Goal: Complete application form

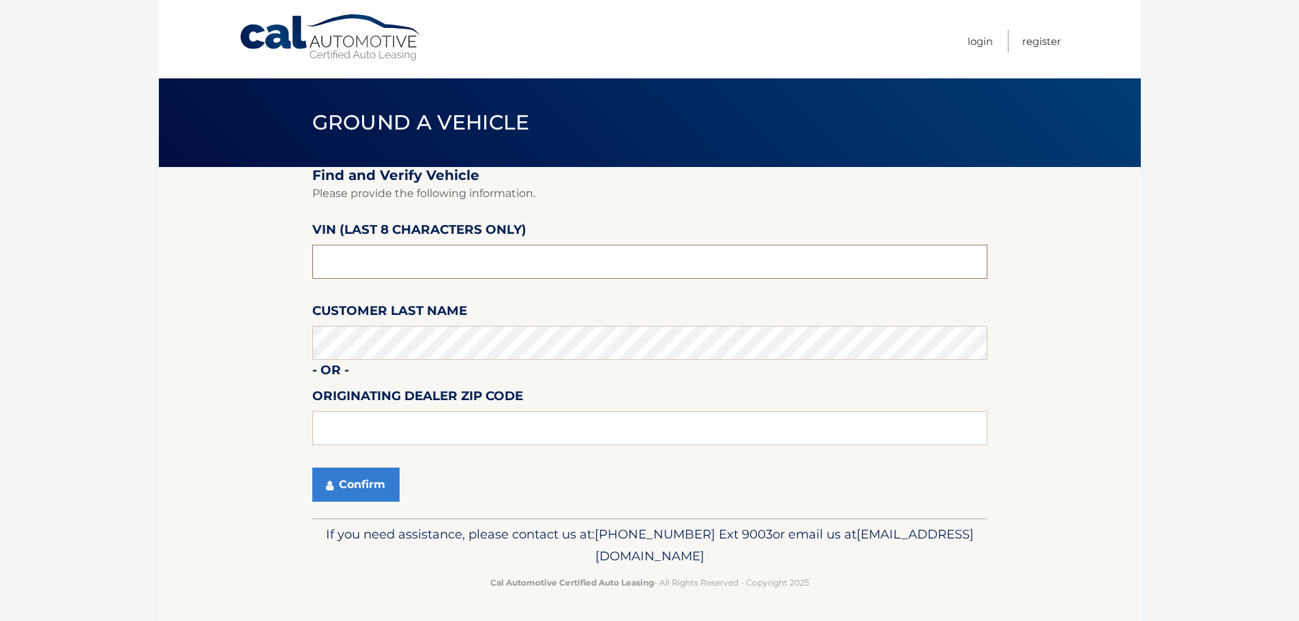
click at [412, 261] on input "text" at bounding box center [649, 262] width 675 height 34
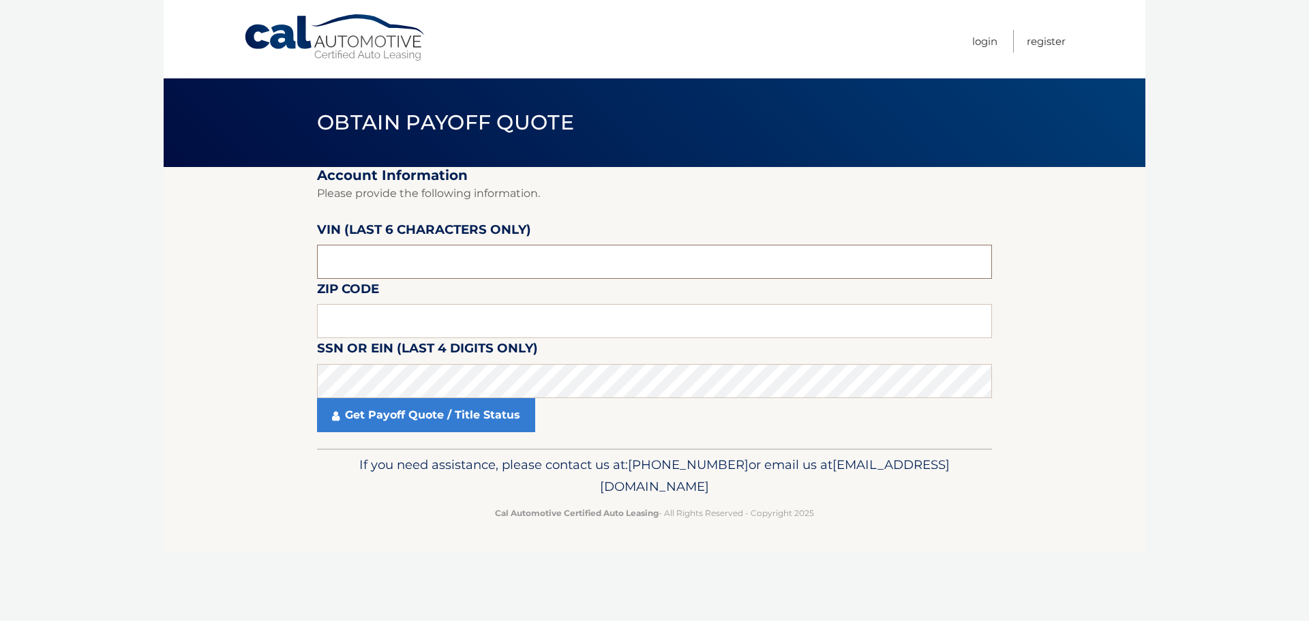
click at [400, 260] on input "text" at bounding box center [654, 262] width 675 height 34
click at [444, 262] on input "text" at bounding box center [654, 262] width 675 height 34
click at [467, 327] on input "text" at bounding box center [654, 321] width 675 height 34
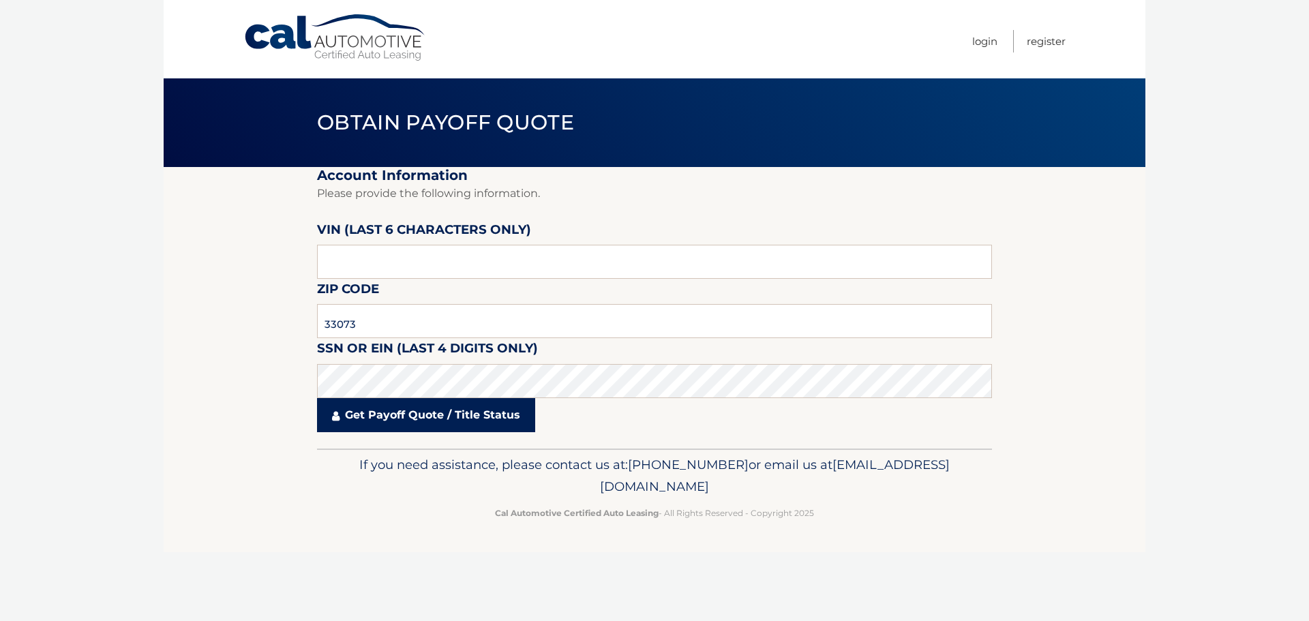
click at [464, 415] on link "Get Payoff Quote / Title Status" at bounding box center [426, 415] width 218 height 34
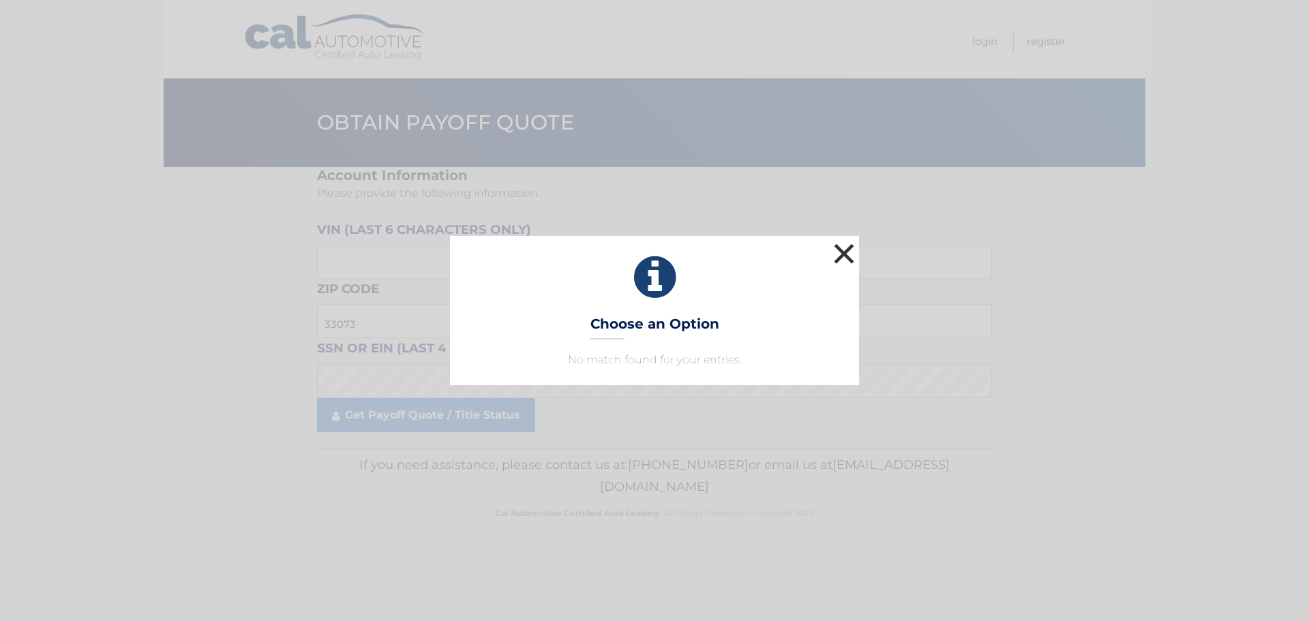
click at [843, 260] on button "×" at bounding box center [843, 253] width 27 height 27
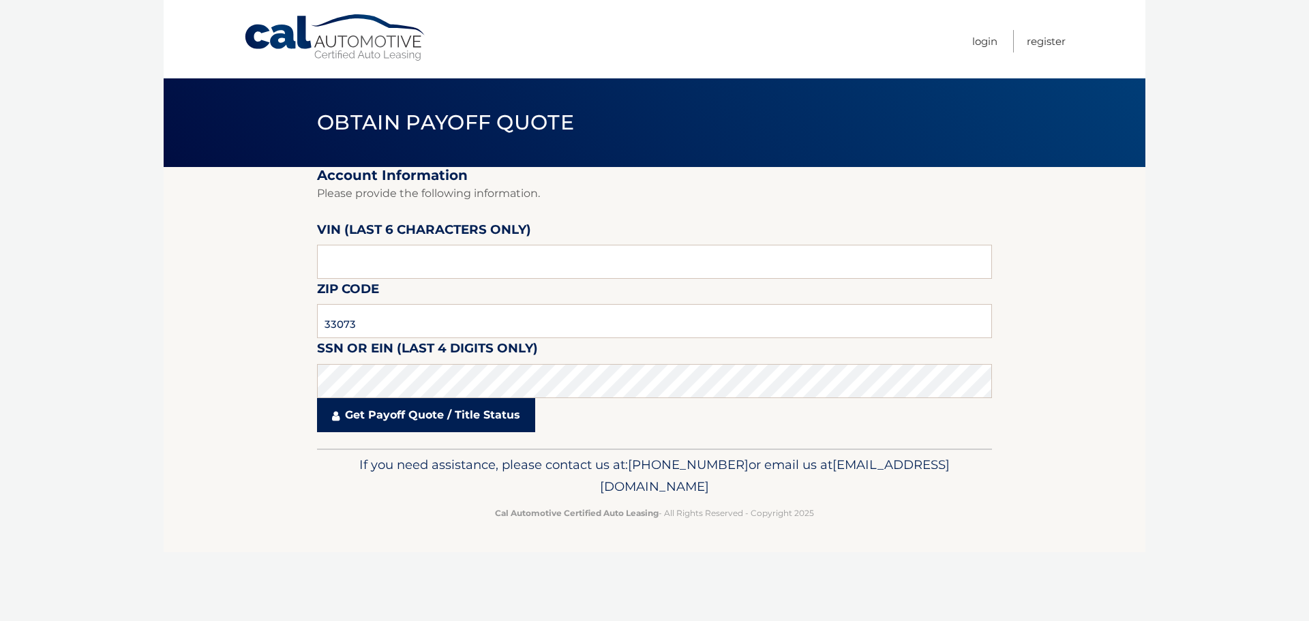
click at [412, 410] on link "Get Payoff Quote / Title Status" at bounding box center [426, 415] width 218 height 34
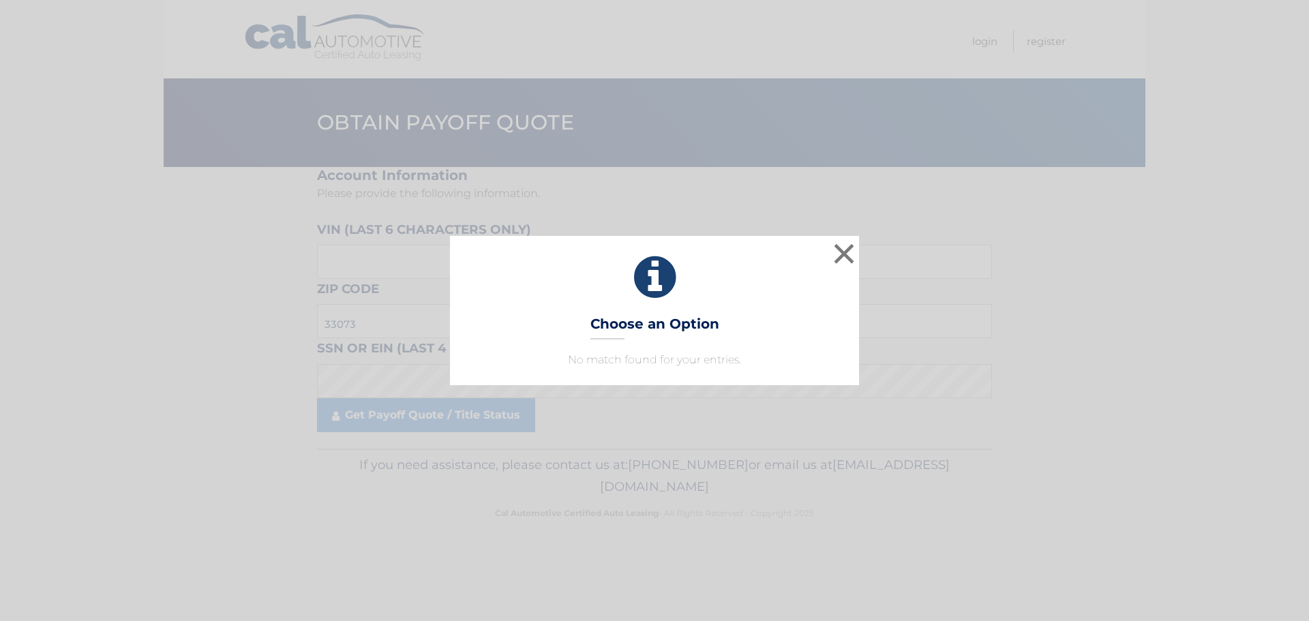
click at [677, 327] on h3 "Choose an Option" at bounding box center [654, 328] width 129 height 24
click at [838, 254] on button "×" at bounding box center [843, 253] width 27 height 27
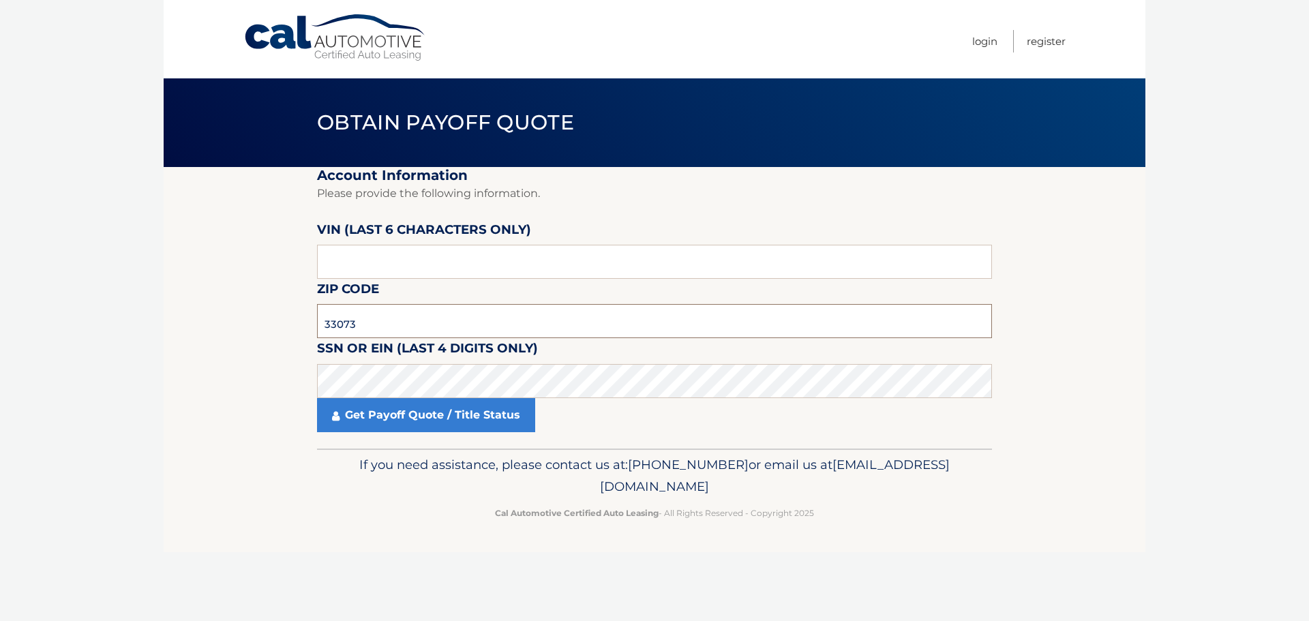
click at [500, 320] on input "33073" at bounding box center [654, 321] width 675 height 34
paste input "07924"
type input "07924"
drag, startPoint x: 421, startPoint y: 265, endPoint x: 286, endPoint y: 273, distance: 134.6
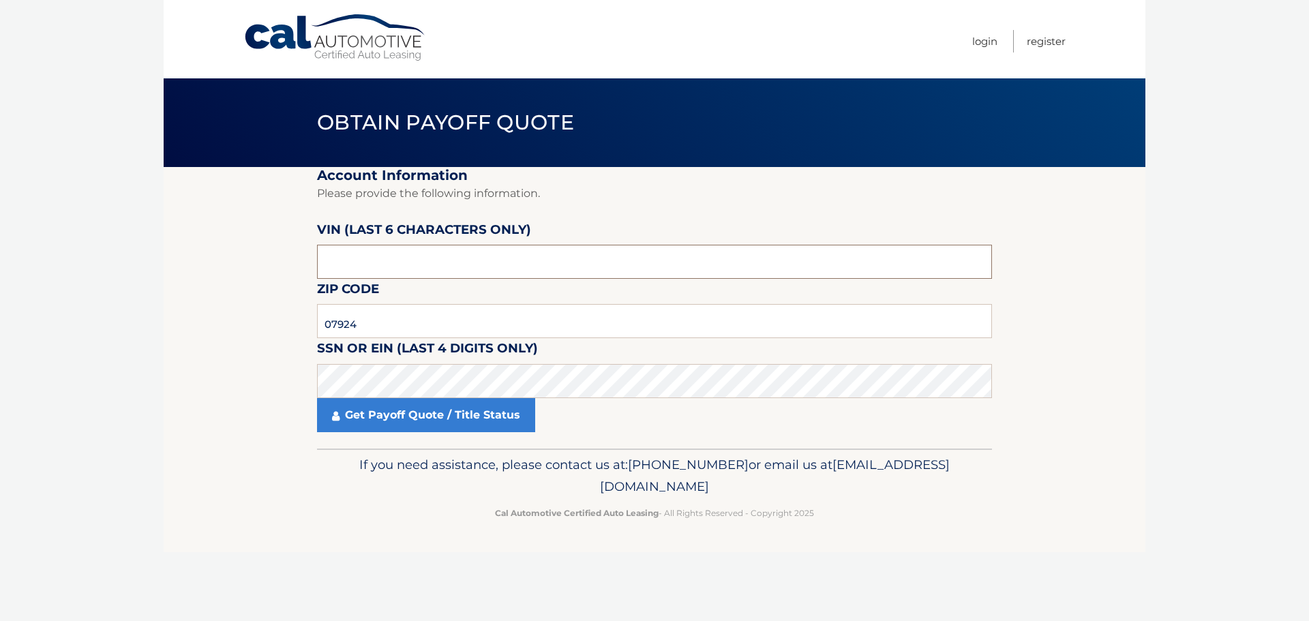
click at [286, 273] on section "Account Information Please provide the following information. VIN (last 6 chara…" at bounding box center [655, 308] width 982 height 282
type input "079247"
click at [378, 312] on input "07924" at bounding box center [654, 321] width 675 height 34
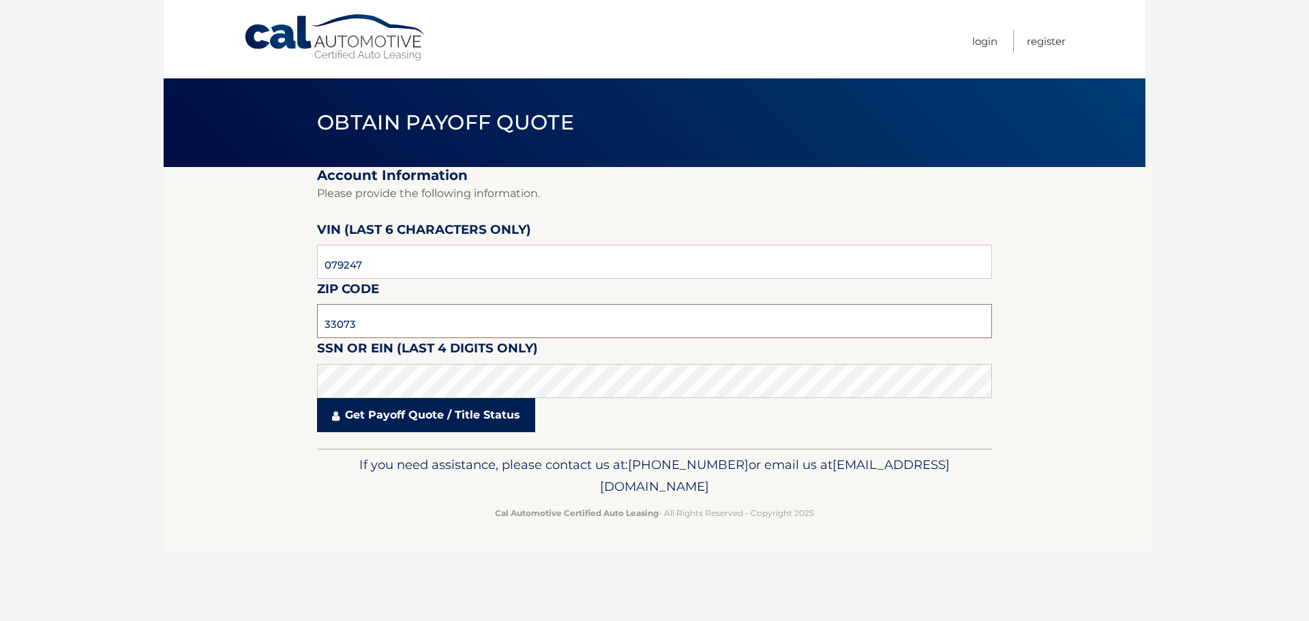
type input "33073"
click at [429, 424] on link "Get Payoff Quote / Title Status" at bounding box center [426, 415] width 218 height 34
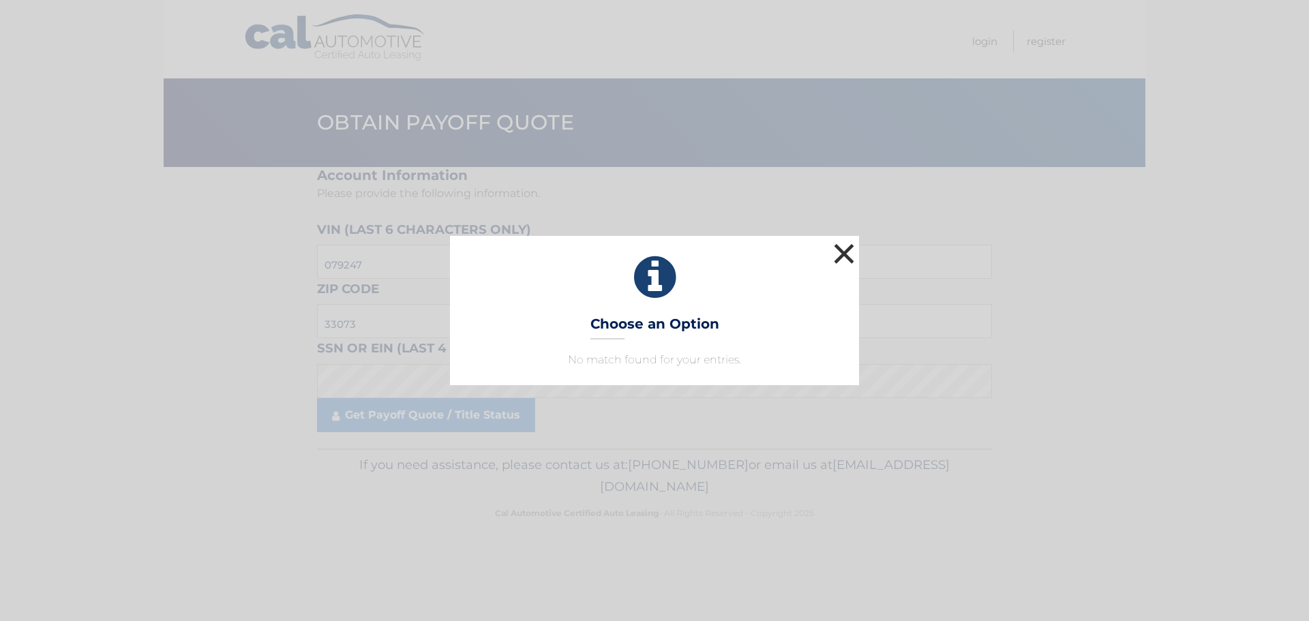
click at [849, 252] on button "×" at bounding box center [843, 253] width 27 height 27
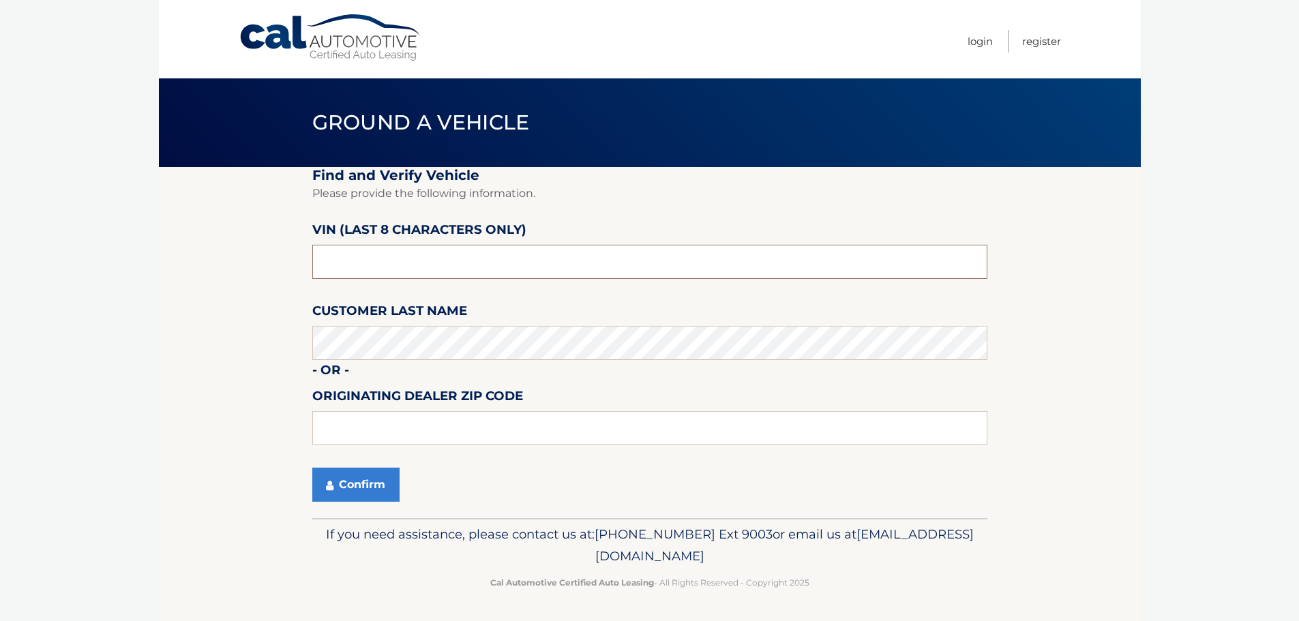
click at [385, 266] on input "text" at bounding box center [649, 262] width 675 height 34
click at [481, 269] on input "text" at bounding box center [649, 262] width 675 height 34
click at [392, 421] on input "text" at bounding box center [649, 428] width 675 height 34
type input "33073"
click at [350, 477] on button "Confirm" at bounding box center [355, 485] width 87 height 34
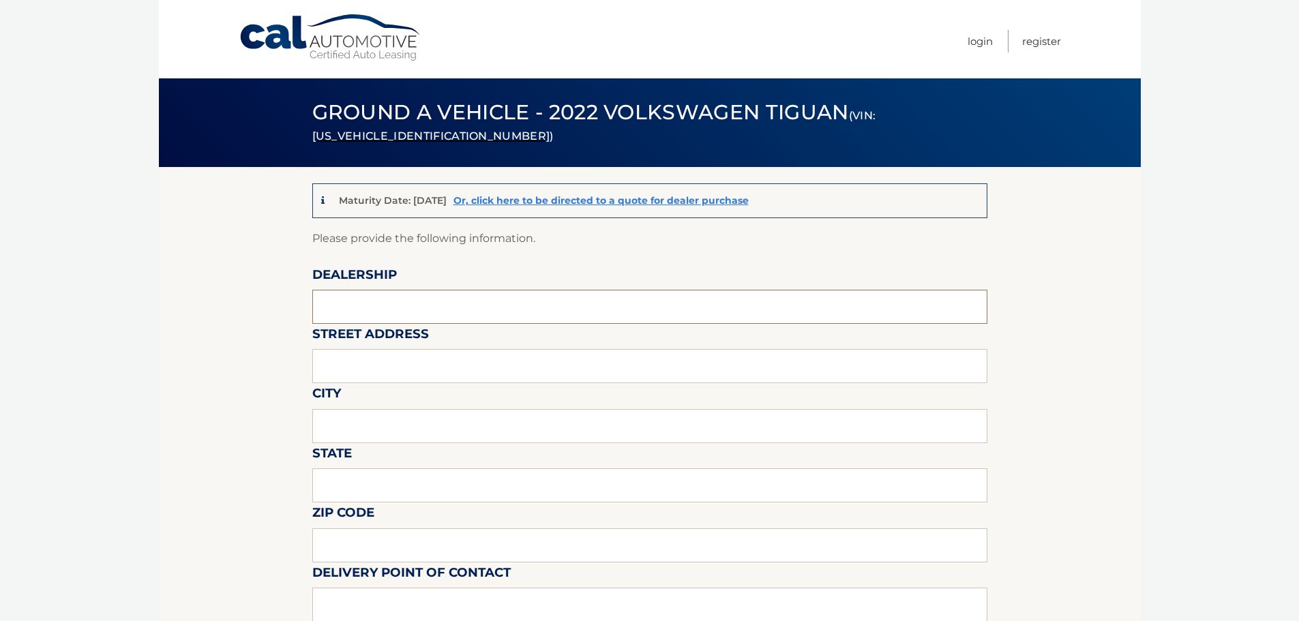
click at [383, 300] on input "text" at bounding box center [649, 307] width 675 height 34
type input "[PERSON_NAME] MOTOR COMPANY"
click at [438, 379] on input "text" at bounding box center [649, 366] width 675 height 34
type input "4350 N STATE ROAD 7"
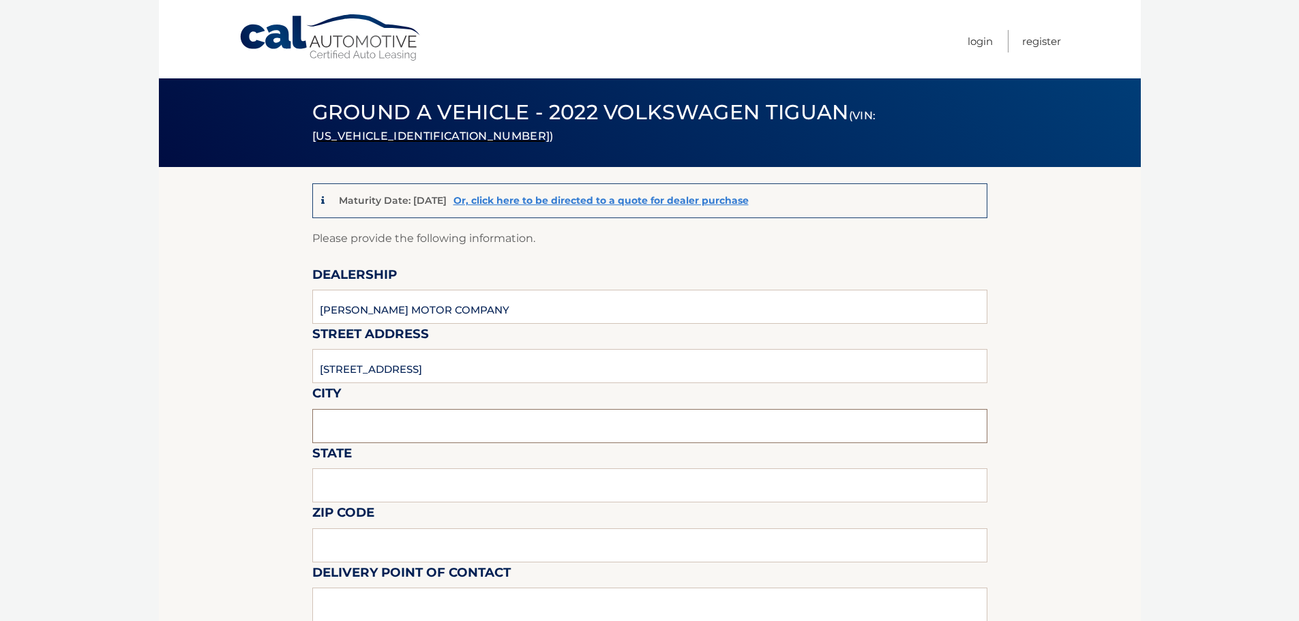
click at [427, 421] on input "text" at bounding box center [649, 426] width 675 height 34
type input "COCONUT CREEK"
type input "Florida"
type input "33073"
type input "DEANTE POWELL"
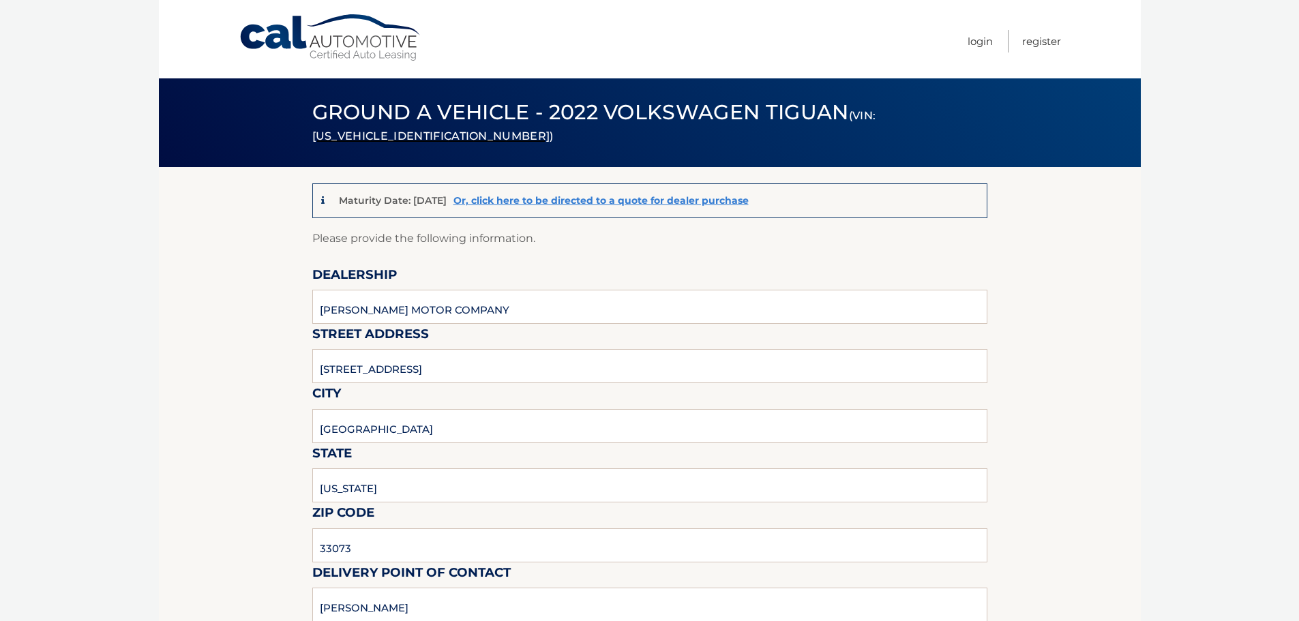
type input "9548503820"
type input "DEANTE.POWELL@GMAIL.COM"
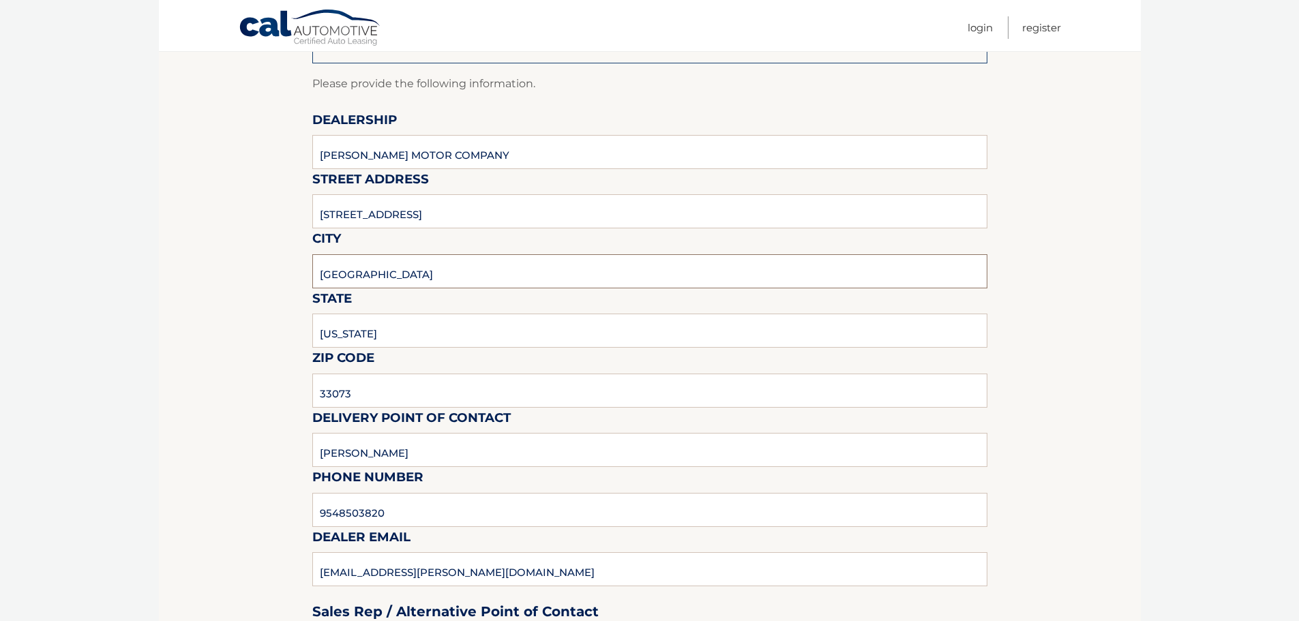
scroll to position [205, 0]
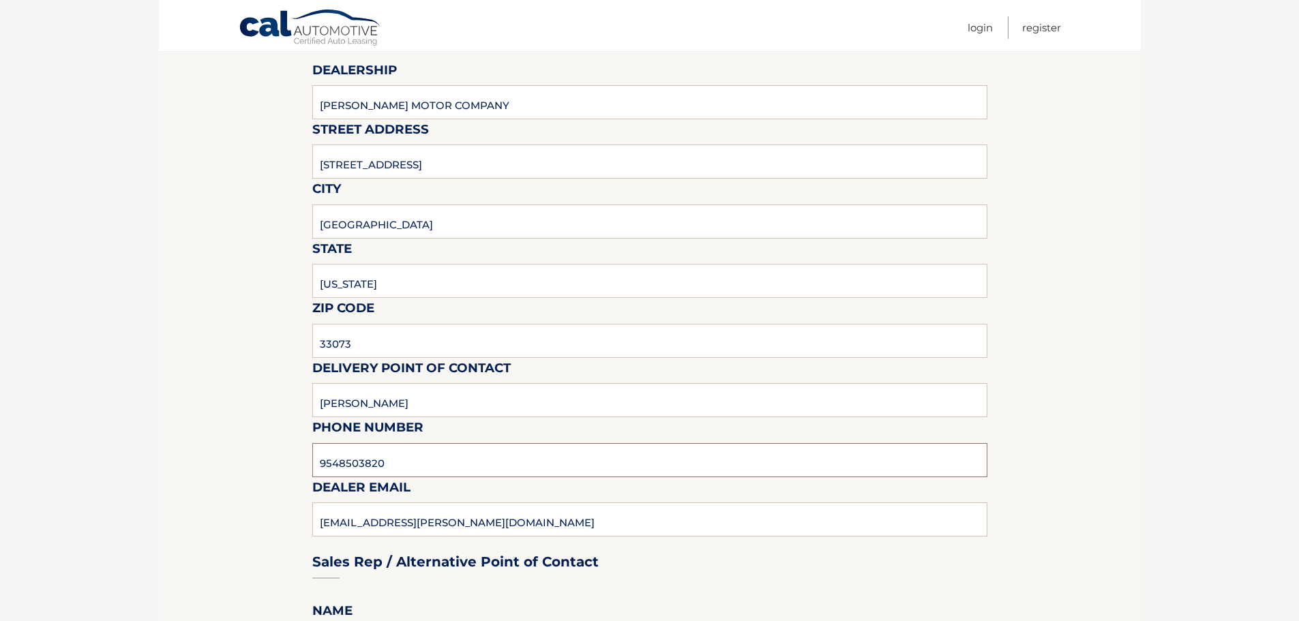
click at [430, 460] on input "9548503820" at bounding box center [649, 460] width 675 height 34
type input "9545903760"
click at [408, 518] on div "Sales Rep / Alternative Point of Contact" at bounding box center [649, 536] width 675 height 96
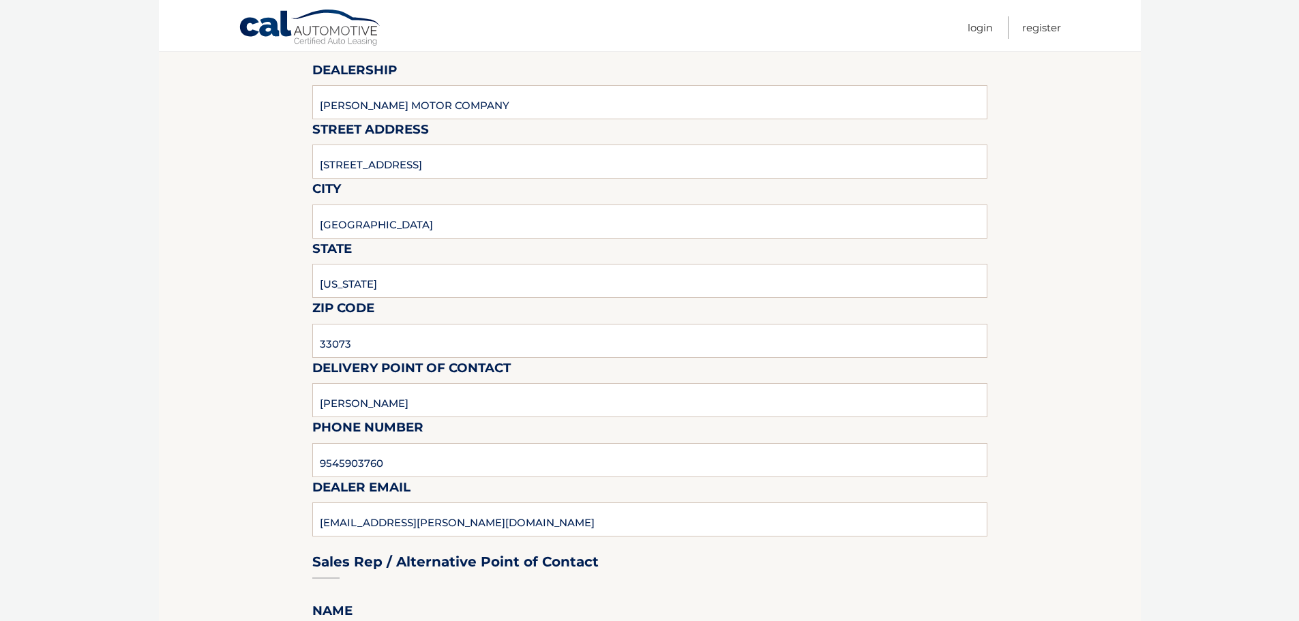
click at [406, 521] on div "Sales Rep / Alternative Point of Contact" at bounding box center [649, 536] width 675 height 96
click at [435, 464] on input "9545903760" at bounding box center [649, 460] width 675 height 34
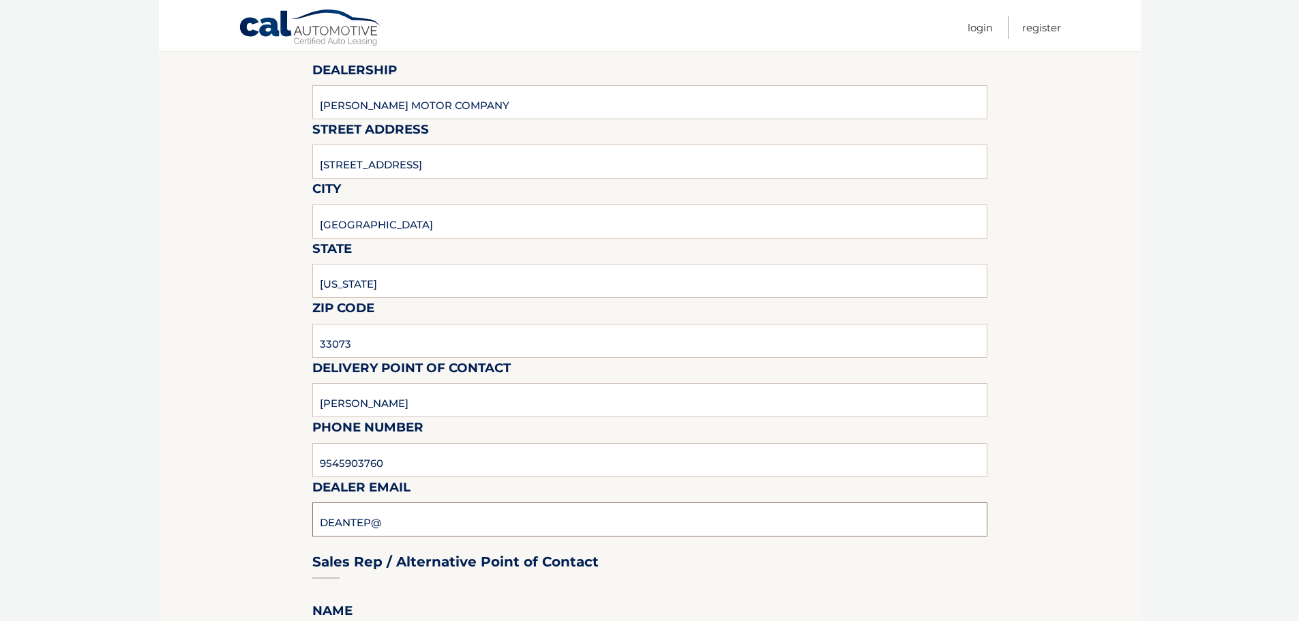
type input "DEANTEP@GUNTHERCREEK.NET"
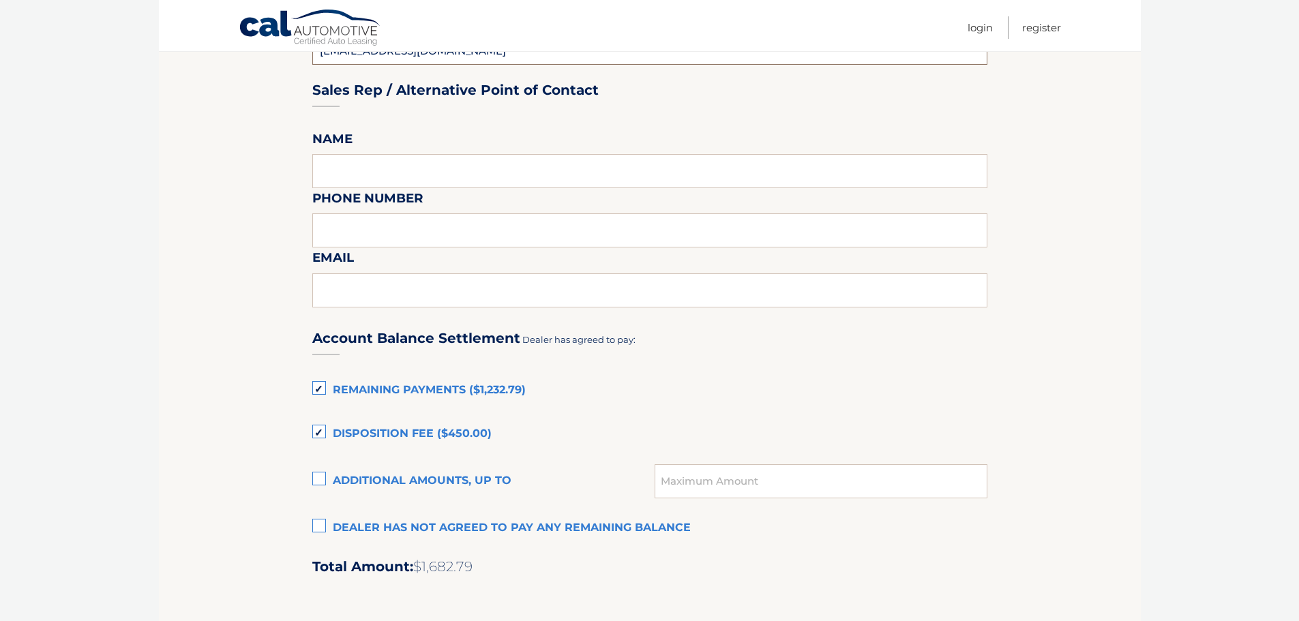
scroll to position [682, 0]
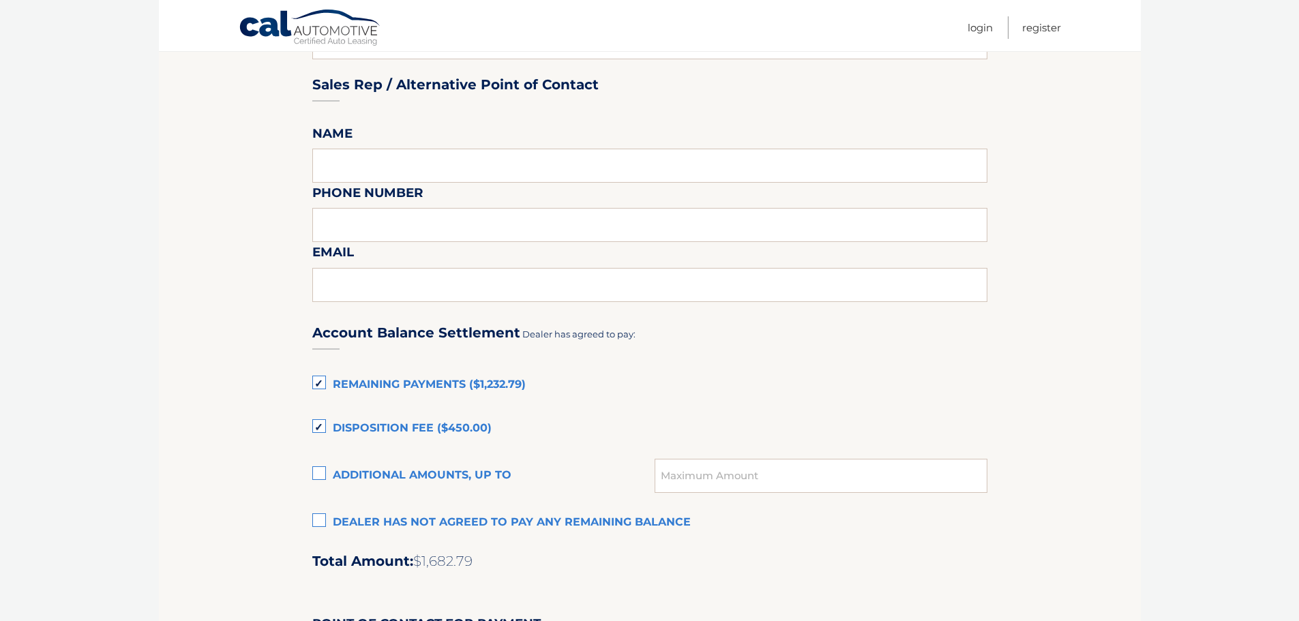
click at [322, 521] on label "Dealer has not agreed to pay any remaining balance" at bounding box center [649, 522] width 675 height 27
click at [0, 0] on input "Dealer has not agreed to pay any remaining balance" at bounding box center [0, 0] width 0 height 0
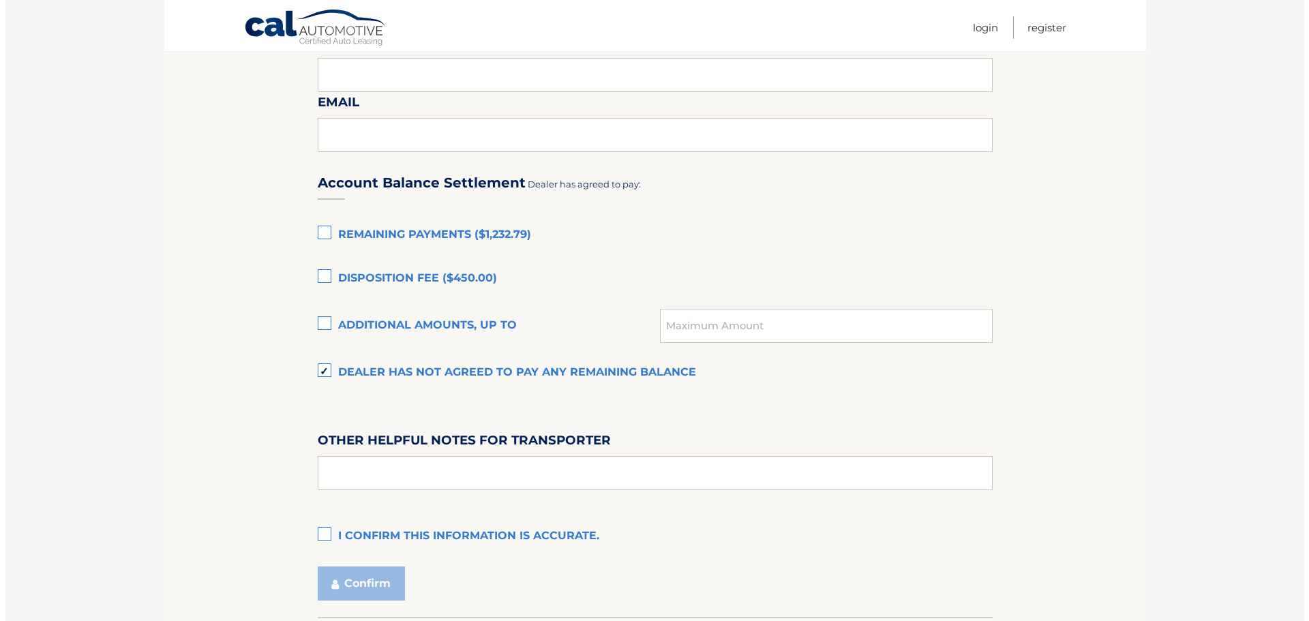
scroll to position [886, 0]
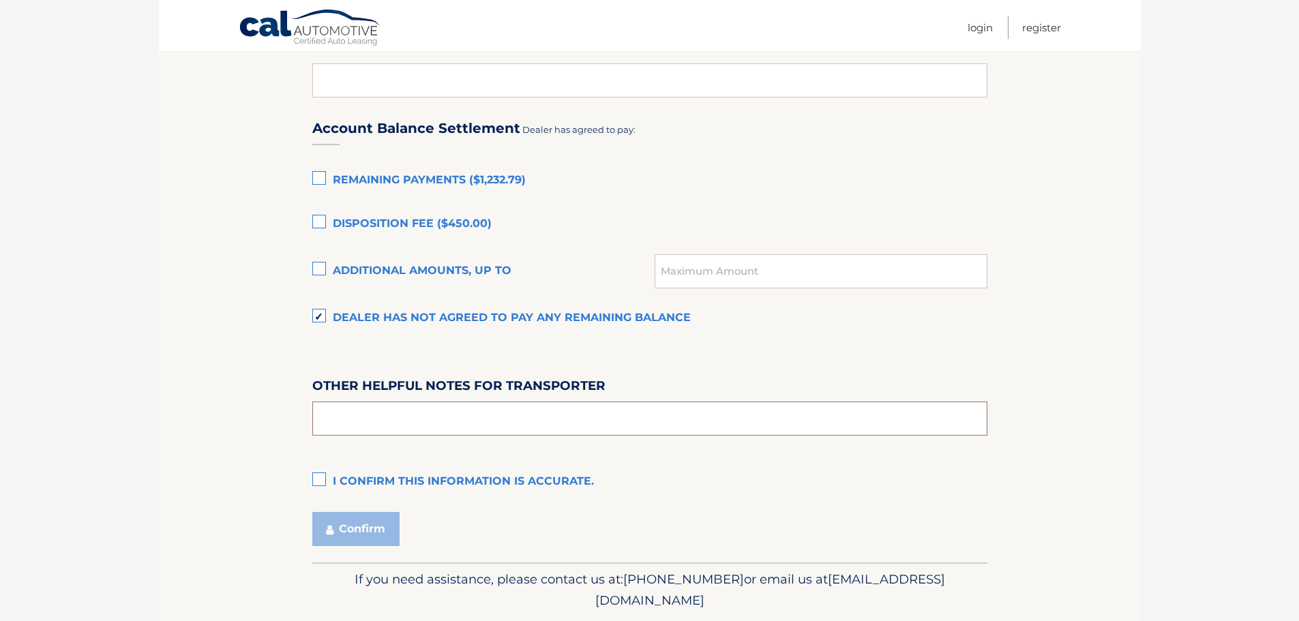
click at [447, 425] on input "text" at bounding box center [649, 419] width 675 height 34
click at [323, 482] on label "I confirm this information is accurate." at bounding box center [649, 481] width 675 height 27
click at [0, 0] on input "I confirm this information is accurate." at bounding box center [0, 0] width 0 height 0
click at [390, 528] on button "Confirm" at bounding box center [355, 529] width 87 height 34
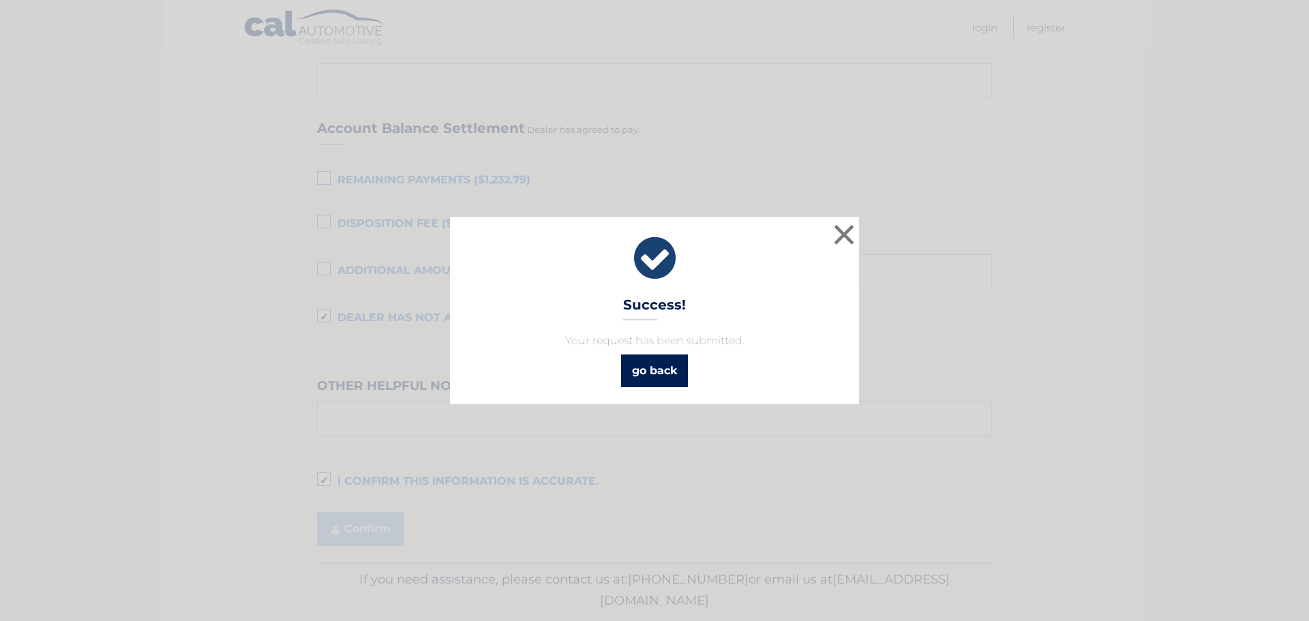
click at [663, 378] on link "go back" at bounding box center [654, 371] width 67 height 33
